Goal: Task Accomplishment & Management: Manage account settings

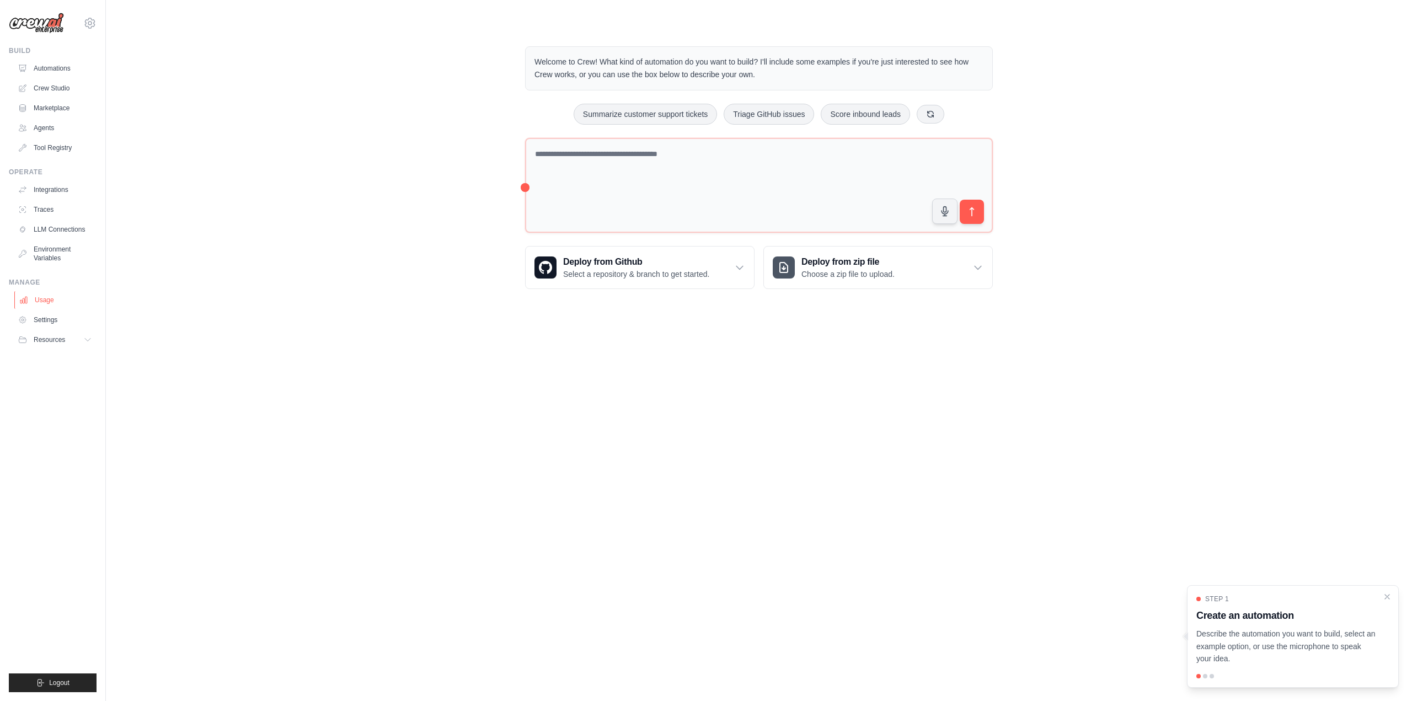
click at [45, 303] on link "Usage" at bounding box center [55, 300] width 83 height 18
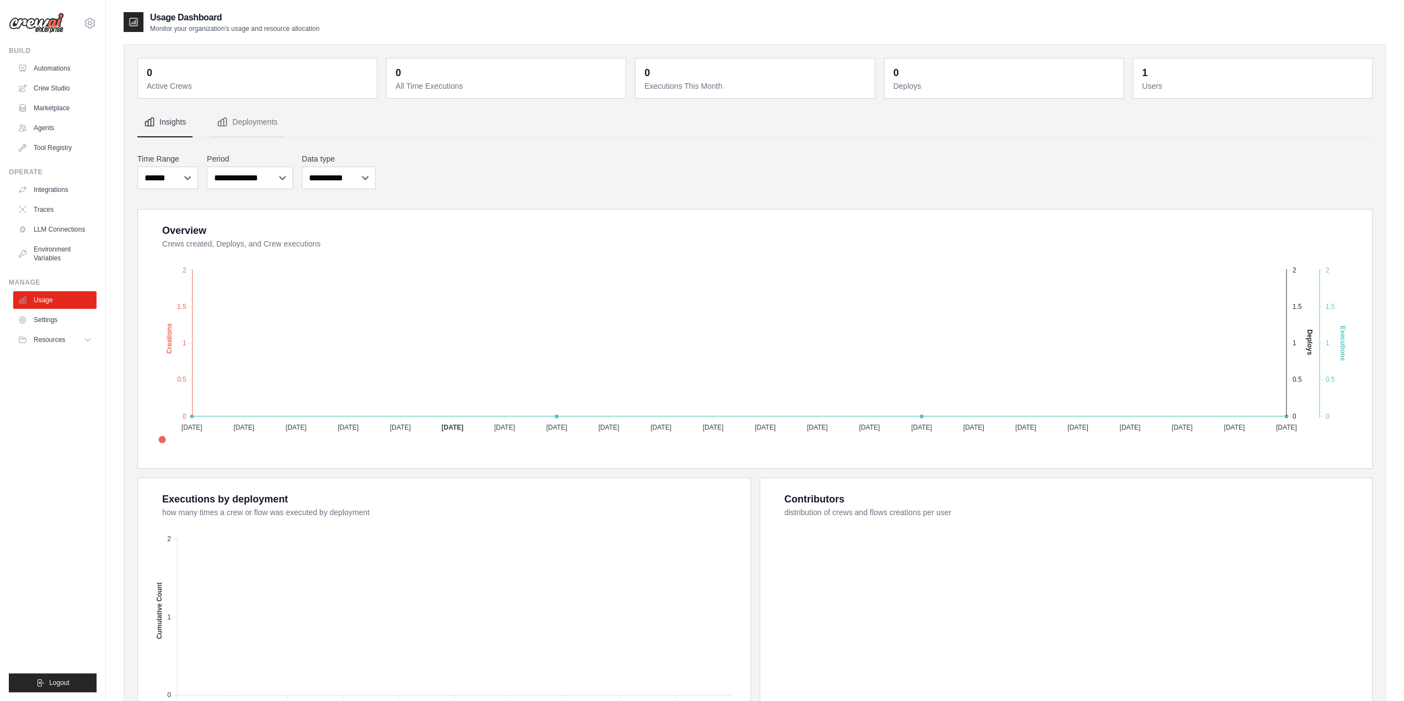
click at [46, 323] on link "Settings" at bounding box center [54, 320] width 83 height 18
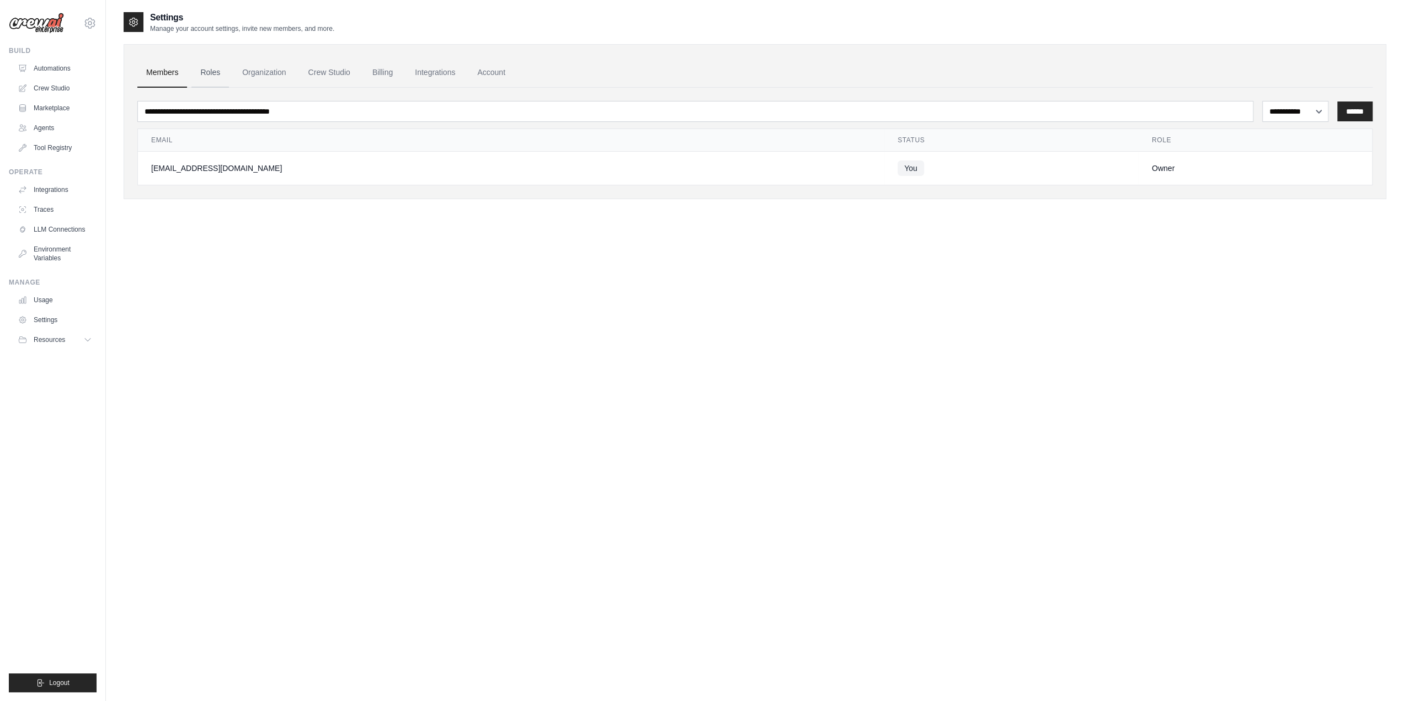
click at [216, 68] on link "Roles" at bounding box center [210, 73] width 38 height 30
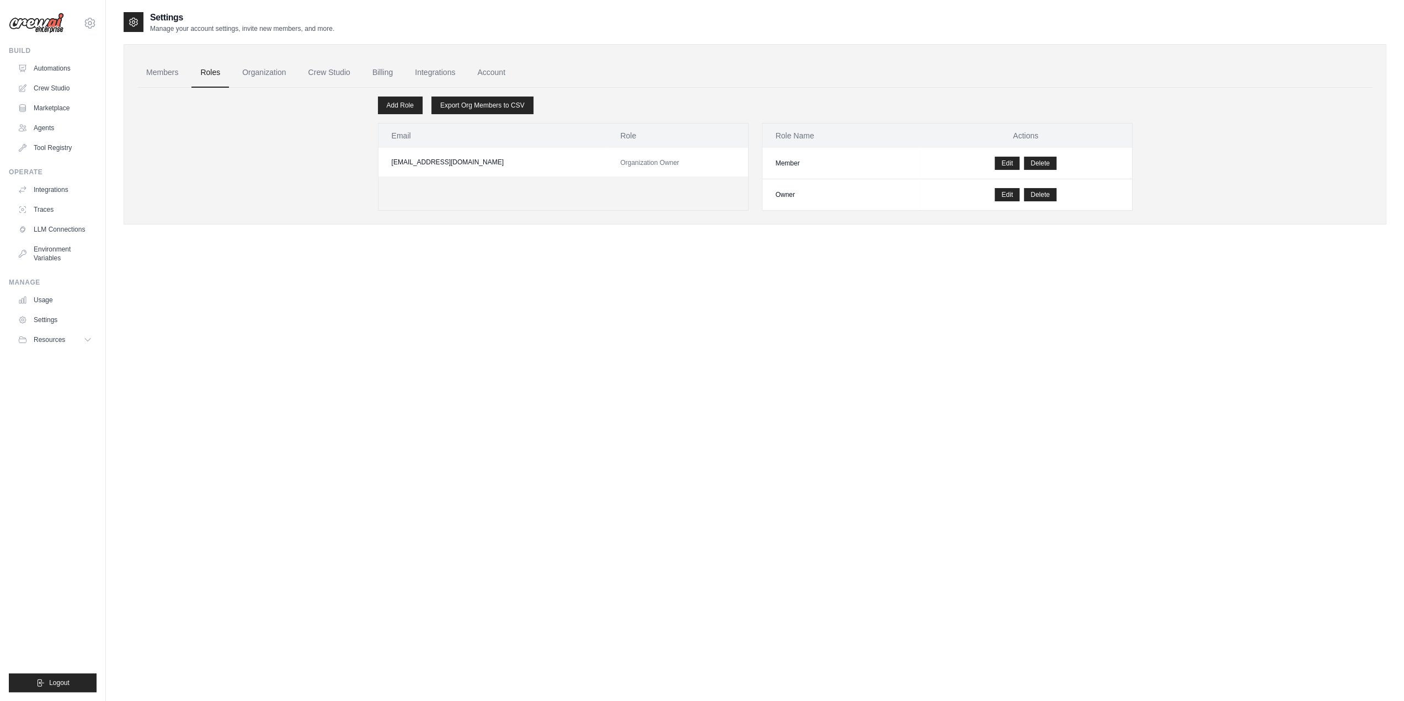
click at [263, 71] on link "Organization" at bounding box center [263, 73] width 61 height 30
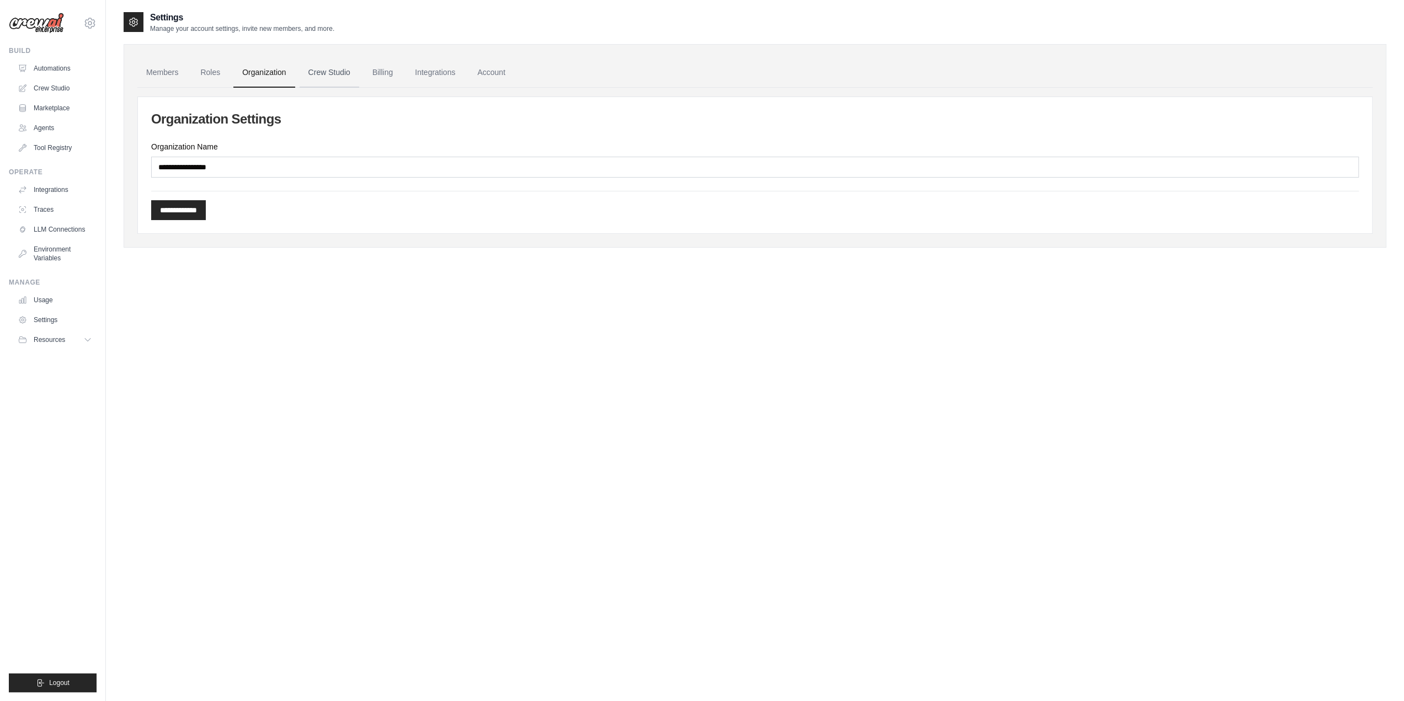
click at [317, 73] on link "Crew Studio" at bounding box center [330, 73] width 60 height 30
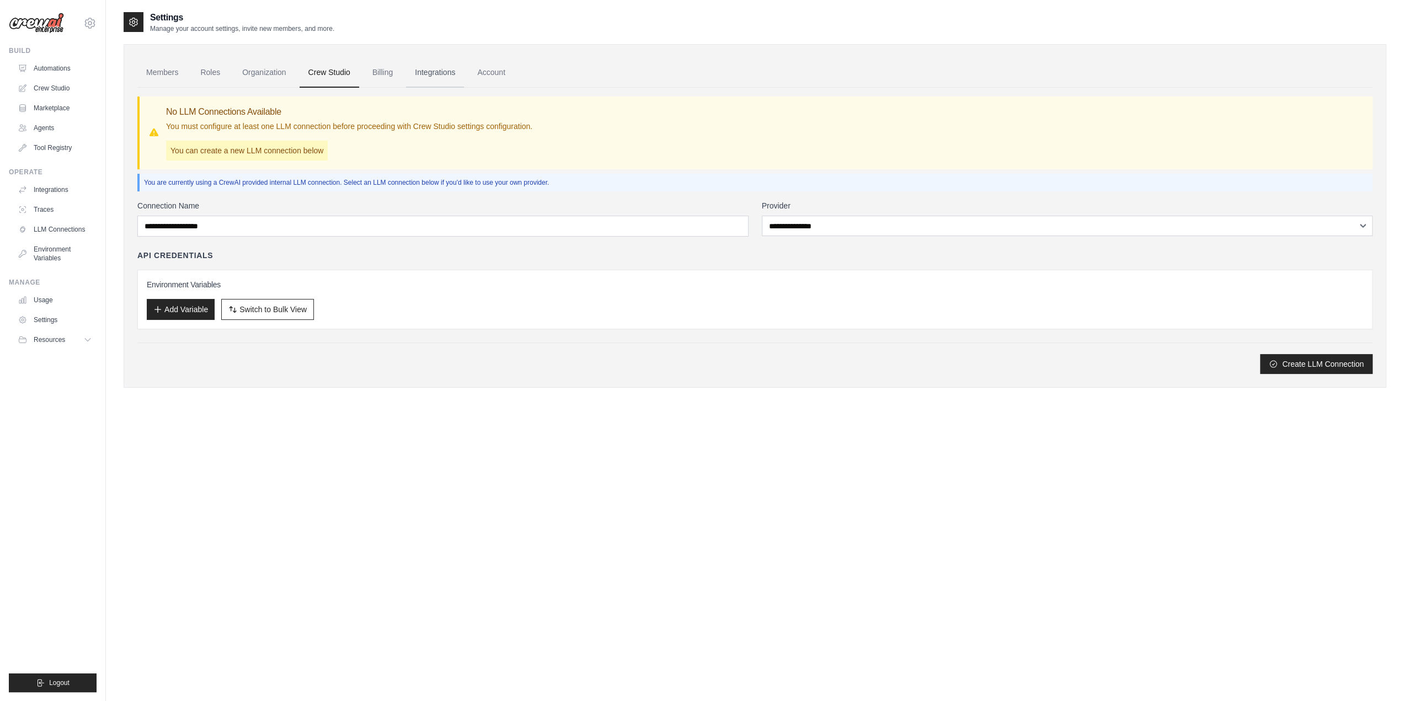
click at [441, 74] on link "Integrations" at bounding box center [435, 73] width 58 height 30
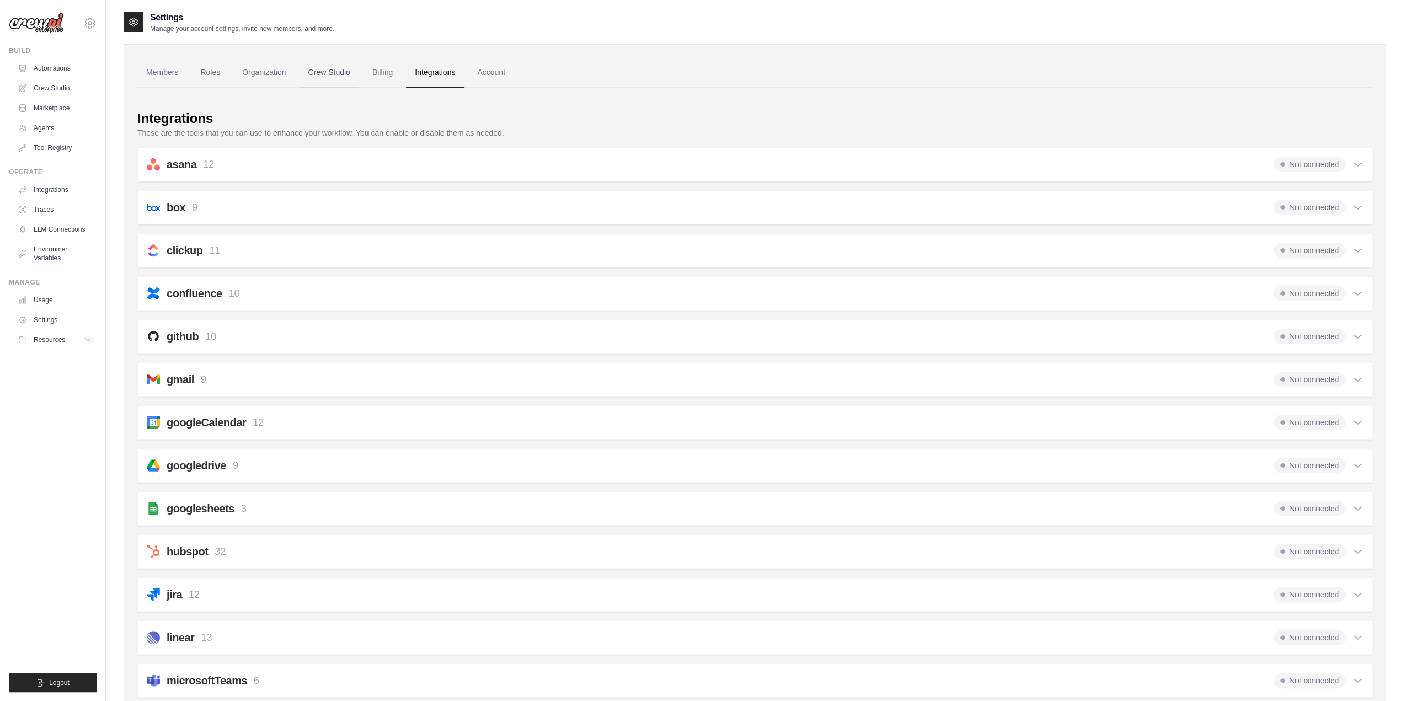
click at [353, 71] on link "Crew Studio" at bounding box center [330, 73] width 60 height 30
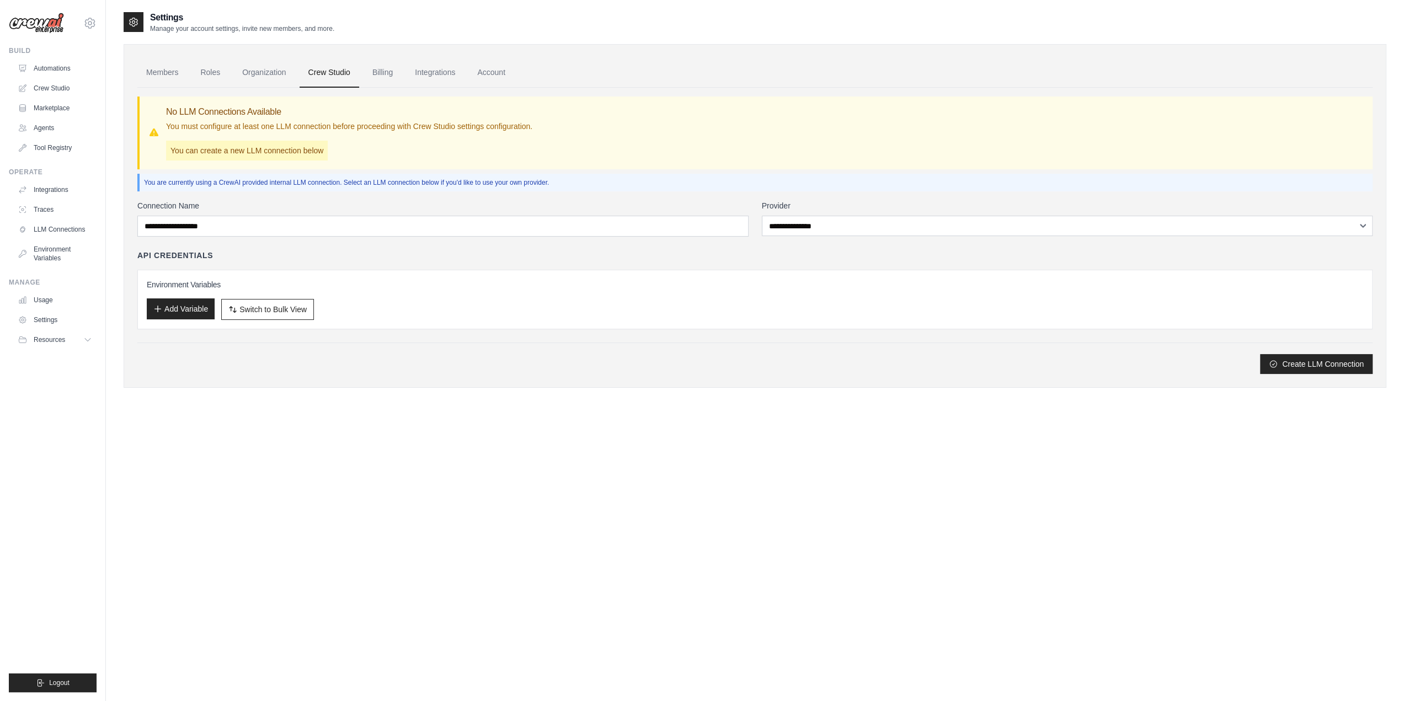
click at [185, 311] on button "Add Variable" at bounding box center [181, 308] width 68 height 21
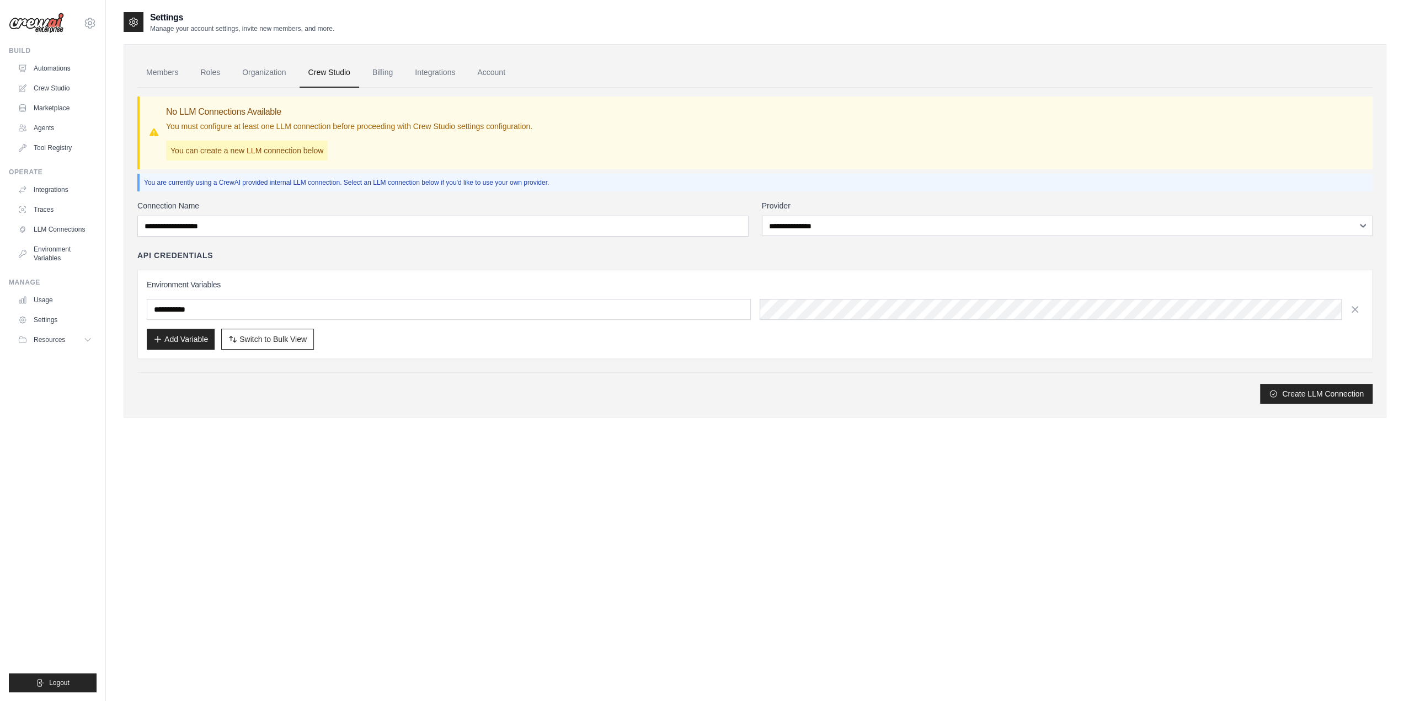
click at [853, 378] on div "Create LLM Connection" at bounding box center [754, 387] width 1235 height 31
click at [1357, 308] on icon "button" at bounding box center [1354, 308] width 11 height 11
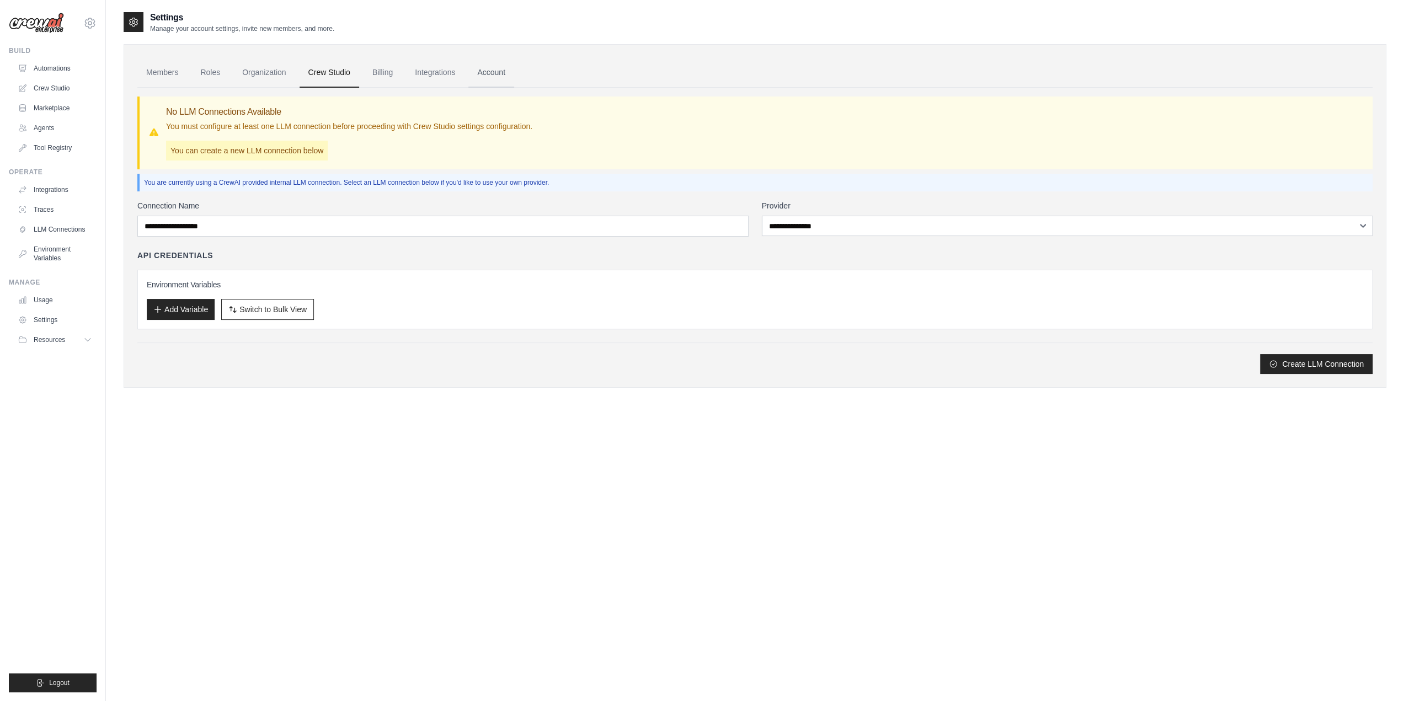
click at [485, 70] on link "Account" at bounding box center [491, 73] width 46 height 30
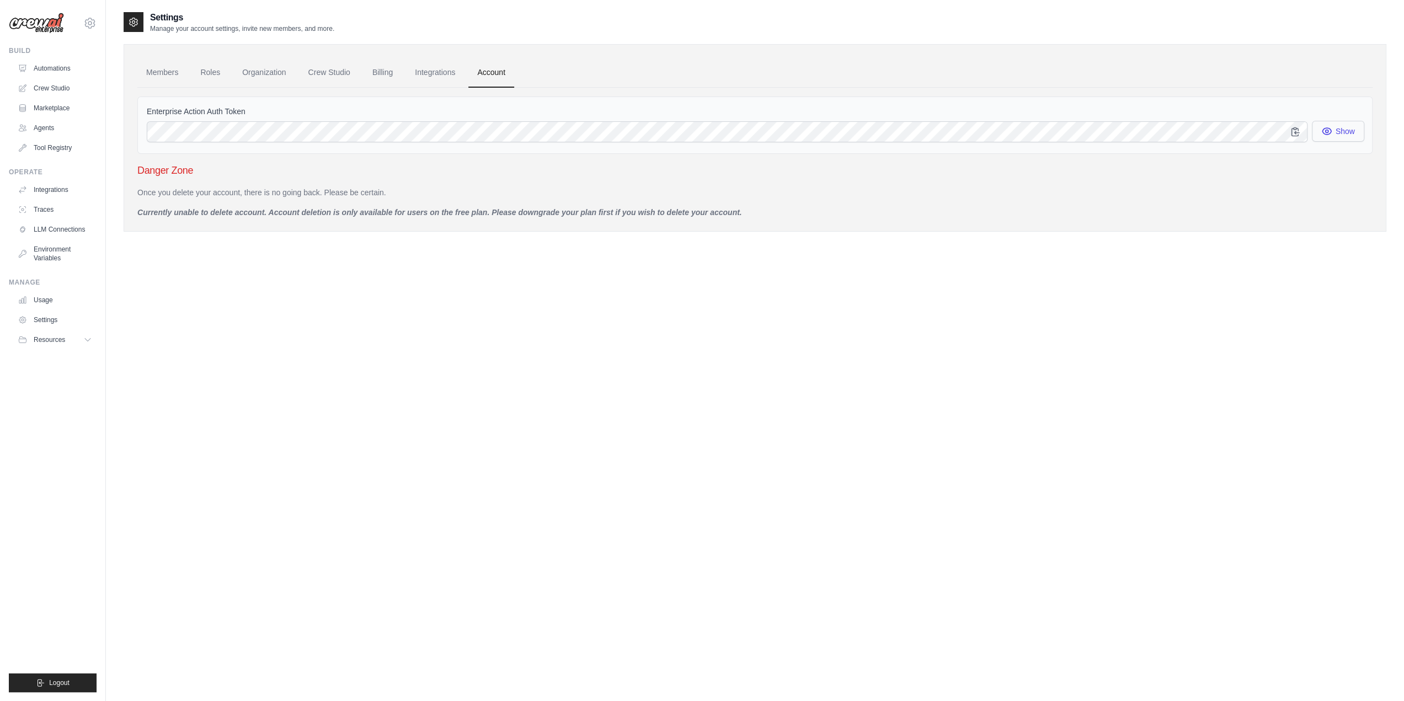
click at [1335, 135] on button "Show" at bounding box center [1338, 131] width 52 height 21
click at [589, 290] on div "Settings Manage your account settings, invite new members, and more. Members Ro…" at bounding box center [755, 361] width 1263 height 701
drag, startPoint x: 549, startPoint y: 286, endPoint x: 542, endPoint y: 284, distance: 7.0
click at [547, 285] on div "Settings Manage your account settings, invite new members, and more. Members Ro…" at bounding box center [755, 361] width 1263 height 701
